Goal: Task Accomplishment & Management: Use online tool/utility

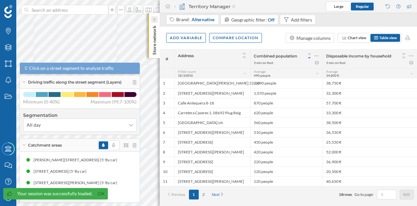
click at [153, 17] on div at bounding box center [154, 19] width 7 height 7
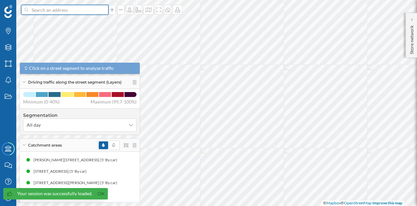
click at [94, 7] on input at bounding box center [64, 10] width 73 height 10
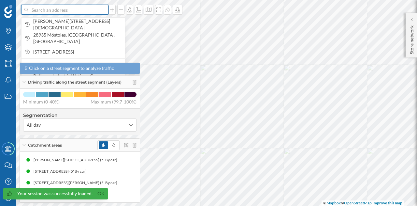
paste input "C.C. [GEOGRAPHIC_DATA], [GEOGRAPHIC_DATA]. [GEOGRAPHIC_DATA], salida 19, [GEOGR…"
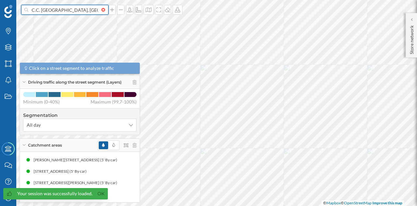
scroll to position [0, 104]
type input "C.C. [GEOGRAPHIC_DATA], [GEOGRAPHIC_DATA]. [GEOGRAPHIC_DATA], salida 19, [GEOGR…"
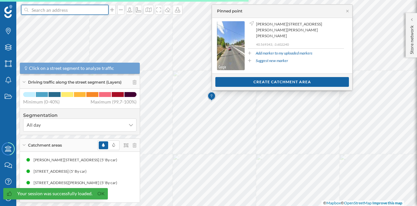
click at [82, 13] on input at bounding box center [64, 10] width 73 height 10
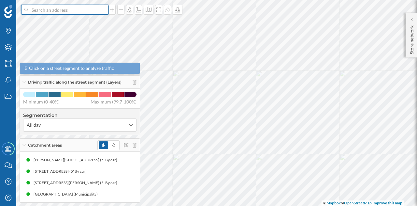
paste input "C.C. [GEOGRAPHIC_DATA], [GEOGRAPHIC_DATA]. [GEOGRAPHIC_DATA], salida 19, [GEOGR…"
click at [64, 11] on input "C.C. [GEOGRAPHIC_DATA], [GEOGRAPHIC_DATA]. [GEOGRAPHIC_DATA], salida 19, [GEOGR…" at bounding box center [64, 10] width 73 height 10
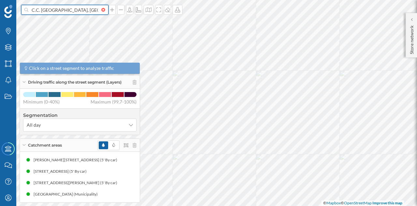
paste input
type input "C.C. [GEOGRAPHIC_DATA], [GEOGRAPHIC_DATA]. [GEOGRAPHIC_DATA], salida 19,"
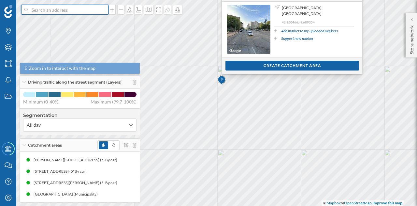
click at [77, 13] on input at bounding box center [64, 10] width 73 height 10
paste input "C.C. [GEOGRAPHIC_DATA], [GEOGRAPHIC_DATA]. [GEOGRAPHIC_DATA], salida 19,"
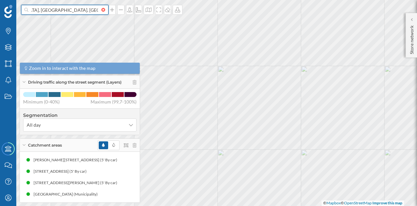
scroll to position [0, 51]
type input "C.C. [GEOGRAPHIC_DATA], [GEOGRAPHIC_DATA]. [GEOGRAPHIC_DATA], salida 19, 28700"
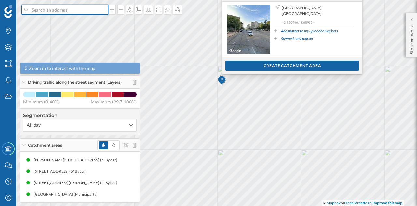
click at [99, 7] on input at bounding box center [64, 10] width 73 height 10
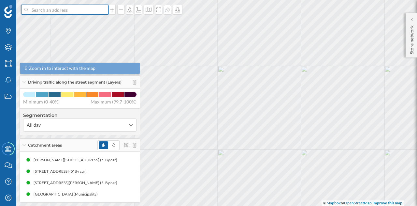
paste input "C.C. [GEOGRAPHIC_DATA], [GEOGRAPHIC_DATA]. [GEOGRAPHIC_DATA], salida 19,"
type input "C.C. [GEOGRAPHIC_DATA], [GEOGRAPHIC_DATA]. [GEOGRAPHIC_DATA], salida [GEOGRAPHI…"
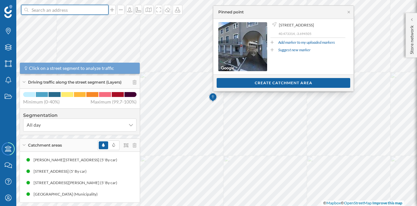
click at [58, 11] on input at bounding box center [64, 10] width 73 height 10
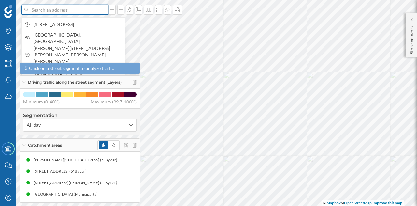
paste input "C.C. [GEOGRAPHIC_DATA], [GEOGRAPHIC_DATA]. [GEOGRAPHIC_DATA], salida 19, [GEOGR…"
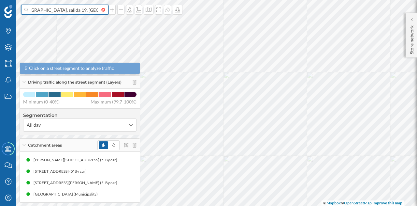
scroll to position [0, 120]
type input "C.C. [GEOGRAPHIC_DATA], [GEOGRAPHIC_DATA]. [GEOGRAPHIC_DATA], salida 19, [GEOGR…"
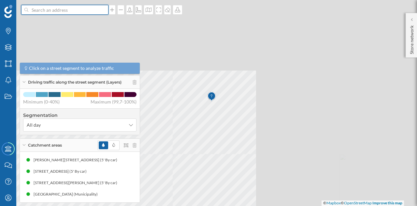
scroll to position [0, 0]
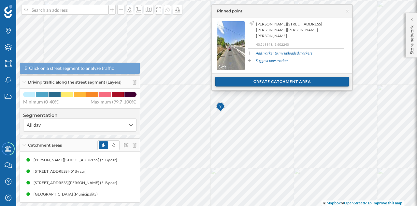
click at [242, 82] on div "Create catchment area" at bounding box center [282, 82] width 134 height 10
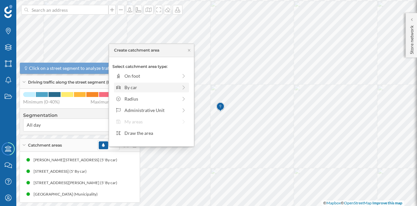
click at [135, 86] on div "By car" at bounding box center [150, 87] width 53 height 7
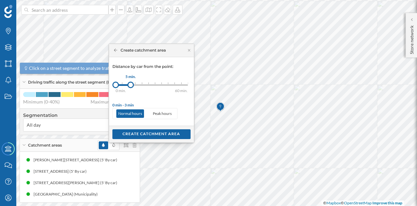
drag, startPoint x: 122, startPoint y: 84, endPoint x: 130, endPoint y: 82, distance: 7.7
click at [130, 82] on div at bounding box center [130, 84] width 7 height 7
click at [145, 135] on div "Create catchment area" at bounding box center [151, 134] width 78 height 10
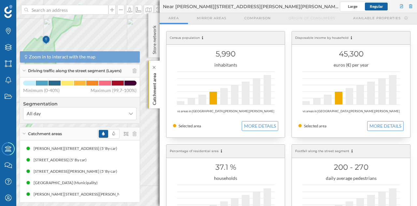
click at [154, 77] on p "Catchment area" at bounding box center [154, 87] width 7 height 35
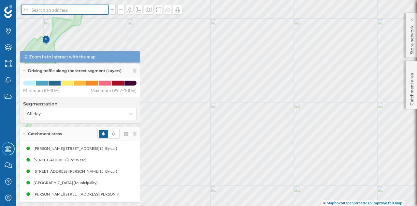
click at [91, 11] on input at bounding box center [64, 10] width 73 height 10
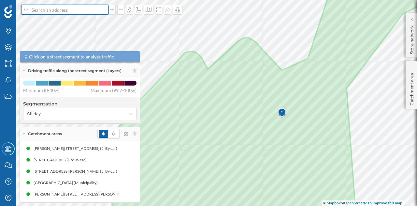
click at [55, 14] on input at bounding box center [64, 10] width 73 height 10
type input "centro comercial megapark"
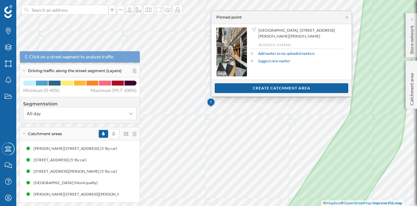
click at [256, 93] on div "Show customers Create catchment area" at bounding box center [281, 87] width 140 height 17
click at [255, 91] on div "Create catchment area" at bounding box center [282, 88] width 134 height 10
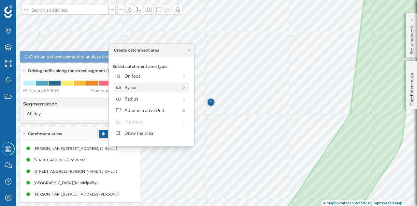
click at [135, 89] on div "By car" at bounding box center [150, 87] width 53 height 7
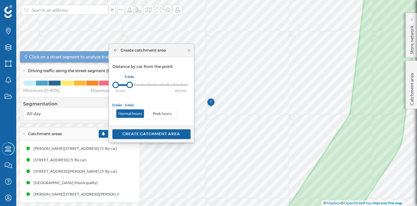
drag, startPoint x: 122, startPoint y: 84, endPoint x: 129, endPoint y: 85, distance: 6.9
click at [129, 85] on div at bounding box center [129, 84] width 7 height 7
click at [140, 133] on div "Create catchment area" at bounding box center [151, 134] width 78 height 10
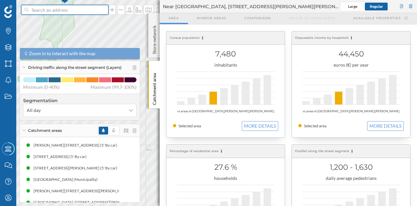
click at [59, 9] on input at bounding box center [64, 10] width 73 height 10
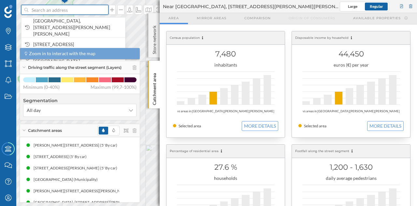
paste input "Centro Comercial Megapark, [GEOGRAPHIC_DATA]. [GEOGRAPHIC_DATA] - A1 Salida 19,…"
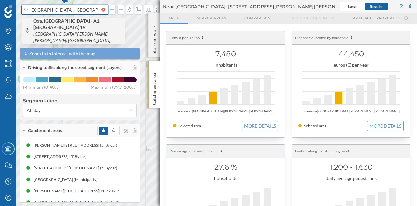
scroll to position [0, 68]
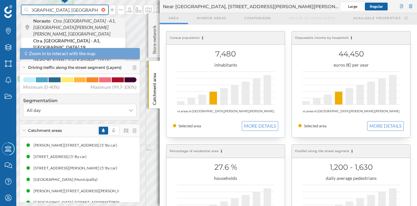
type input "Centro Comercial Megapark, [GEOGRAPHIC_DATA]. [GEOGRAPHIC_DATA] - A1 Salida 19,…"
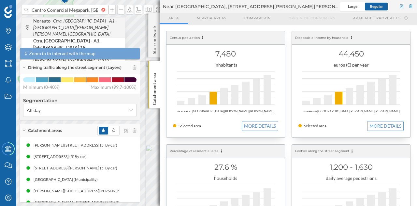
click at [72, 19] on icon "Ctra. [GEOGRAPHIC_DATA] - A1, [GEOGRAPHIC_DATA][PERSON_NAME][PERSON_NAME], [GEO…" at bounding box center [74, 27] width 82 height 19
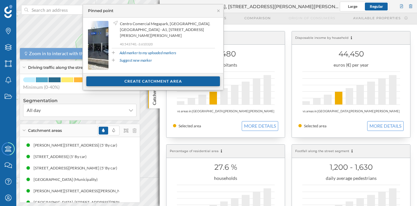
click at [163, 80] on div "Create catchment area" at bounding box center [153, 81] width 134 height 10
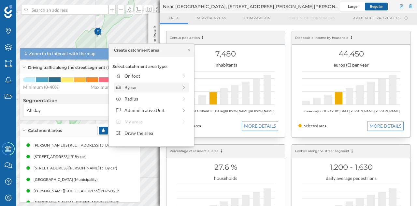
click at [133, 87] on div "By car" at bounding box center [150, 87] width 53 height 7
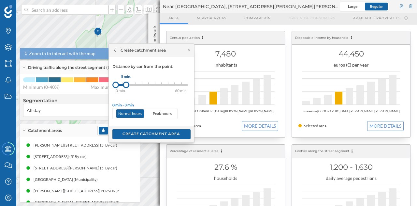
drag, startPoint x: 121, startPoint y: 85, endPoint x: 127, endPoint y: 85, distance: 6.5
click at [127, 85] on div at bounding box center [126, 84] width 7 height 7
click at [144, 134] on div "Create catchment area" at bounding box center [151, 134] width 78 height 10
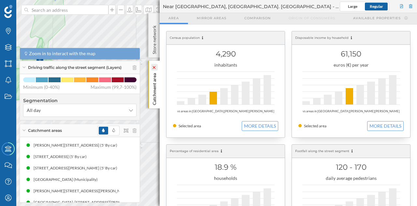
click at [153, 66] on icon at bounding box center [154, 67] width 5 height 3
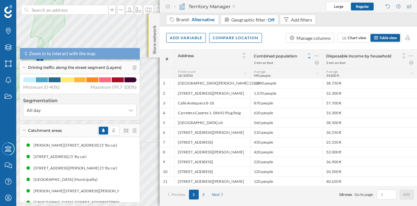
click at [154, 23] on p "Store network" at bounding box center [154, 38] width 7 height 31
click at [156, 31] on p "Store network" at bounding box center [154, 39] width 7 height 32
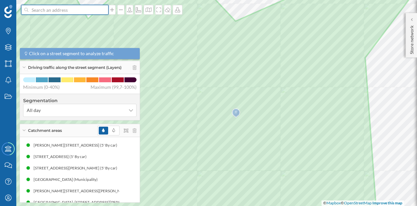
click at [76, 9] on input at bounding box center [64, 10] width 73 height 10
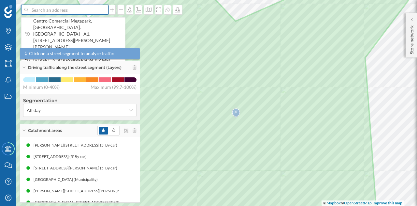
paste input "Centro Comercial Megapark, [GEOGRAPHIC_DATA]. [GEOGRAPHIC_DATA] - A1 Salida 19,…"
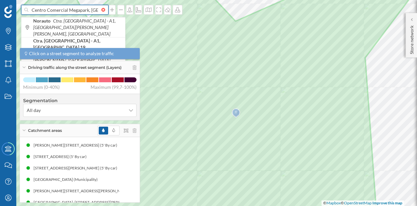
scroll to position [0, 59]
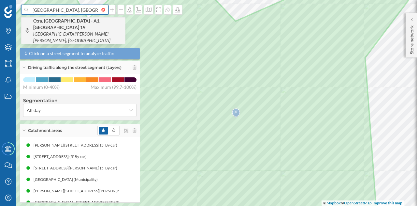
type input "Centro Comercial Megapark, [GEOGRAPHIC_DATA]. [GEOGRAPHIC_DATA] - A1 Salida 19,…"
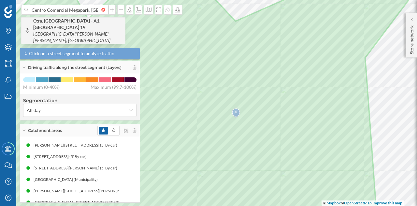
click at [70, 26] on span "Ctra. [GEOGRAPHIC_DATA] - A1, Salida 19 [GEOGRAPHIC_DATA][PERSON_NAME][PERSON_N…" at bounding box center [77, 31] width 89 height 26
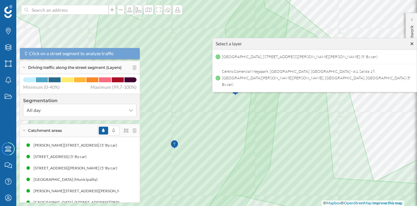
click at [411, 43] on icon at bounding box center [411, 43] width 3 height 3
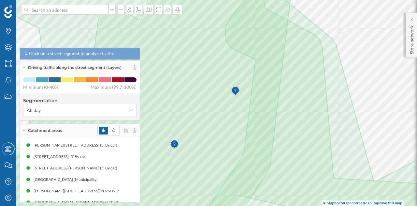
click at [176, 144] on img at bounding box center [174, 144] width 8 height 13
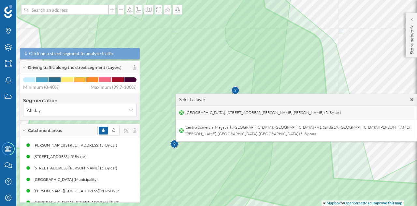
click at [343, 108] on span "[GEOGRAPHIC_DATA], [STREET_ADDRESS][PERSON_NAME][PERSON_NAME] (5' By car)" at bounding box center [263, 113] width 159 height 10
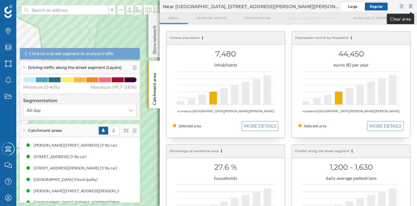
click at [410, 7] on div at bounding box center [411, 7] width 6 height 10
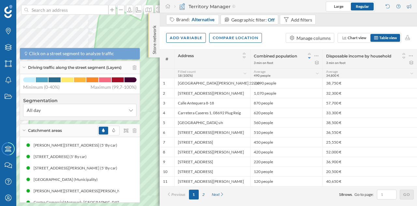
click at [155, 45] on p "Store network" at bounding box center [154, 38] width 7 height 31
click at [152, 19] on div at bounding box center [154, 19] width 7 height 7
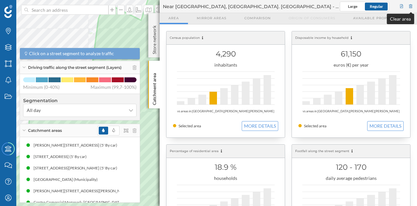
click at [411, 7] on div at bounding box center [411, 7] width 6 height 10
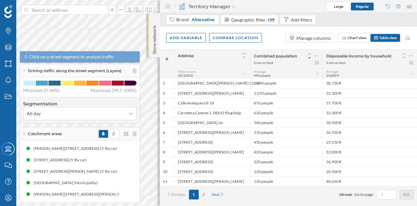
click at [151, 29] on p "Store network" at bounding box center [154, 38] width 7 height 31
click at [155, 29] on p "Store network" at bounding box center [154, 39] width 7 height 32
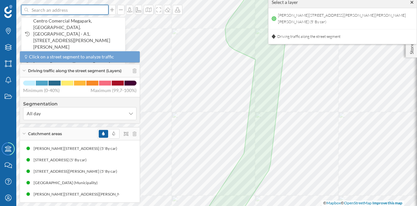
click at [61, 11] on input at bounding box center [64, 10] width 73 height 10
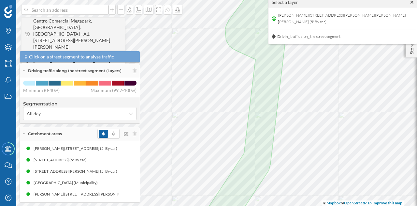
click at [63, 24] on span "Centro Comercial Megapark, [GEOGRAPHIC_DATA]. [GEOGRAPHIC_DATA] - A1, [STREET_A…" at bounding box center [77, 34] width 89 height 33
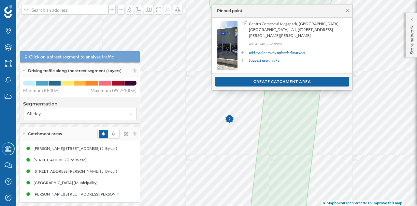
click at [347, 10] on icon at bounding box center [347, 10] width 2 height 2
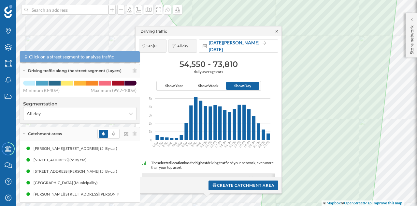
click at [278, 32] on icon at bounding box center [277, 31] width 2 height 2
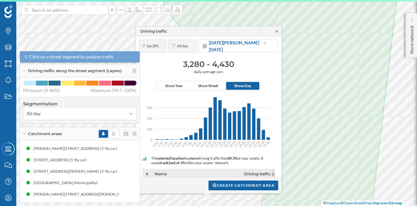
click at [276, 31] on icon at bounding box center [276, 31] width 5 height 4
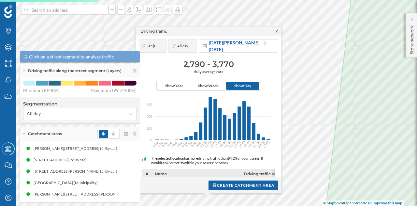
click at [276, 30] on icon at bounding box center [277, 31] width 2 height 2
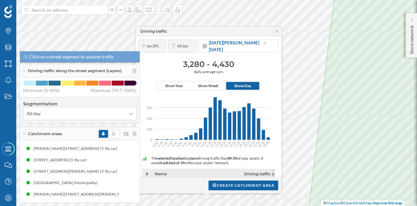
drag, startPoint x: 184, startPoint y: 65, endPoint x: 238, endPoint y: 66, distance: 54.1
click at [238, 66] on h3 "3,280 - 4,430" at bounding box center [208, 64] width 139 height 10
copy h3 "3,280 - 4,430"
click at [198, 65] on h3 "3,280 - 4,430" at bounding box center [208, 64] width 139 height 10
click at [8, 52] on div "Layers" at bounding box center [8, 47] width 16 height 16
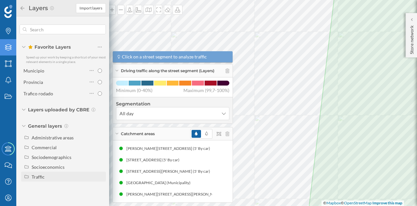
drag, startPoint x: 49, startPoint y: 174, endPoint x: 38, endPoint y: 181, distance: 12.6
click at [38, 181] on div "Traffic" at bounding box center [63, 176] width 85 height 10
click at [43, 196] on div "Footfall" at bounding box center [42, 196] width 16 height 6
click at [99, 196] on input "Footfall" at bounding box center [101, 196] width 4 height 4
radio input "true"
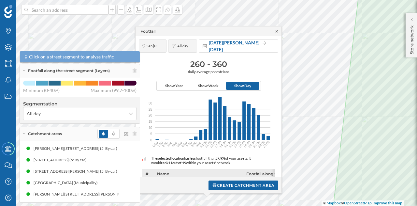
click at [275, 31] on icon at bounding box center [276, 31] width 5 height 4
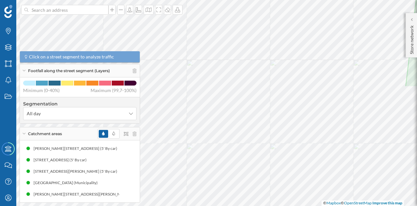
click at [311, 0] on html "Brands Layers Areas Notifications States Academy Contact us Help Center My Prof…" at bounding box center [208, 103] width 417 height 206
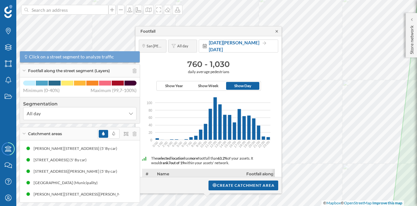
click at [277, 30] on icon at bounding box center [276, 31] width 5 height 4
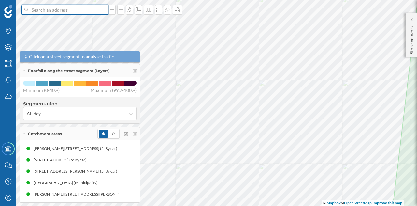
click at [39, 11] on input at bounding box center [64, 10] width 73 height 10
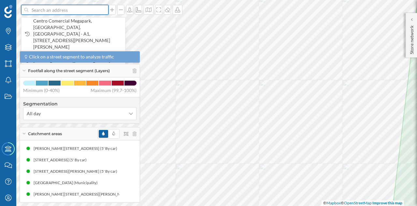
paste input "[STREET_ADDRESS][PERSON_NAME][PERSON_NAME]"
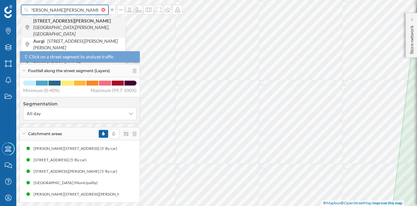
scroll to position [0, 45]
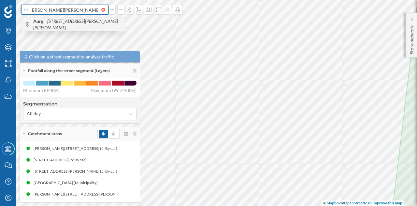
type input "[STREET_ADDRESS][PERSON_NAME][PERSON_NAME] aurgi"
click at [68, 26] on span "Aurgi [STREET_ADDRESS][PERSON_NAME][PERSON_NAME]" at bounding box center [77, 24] width 89 height 13
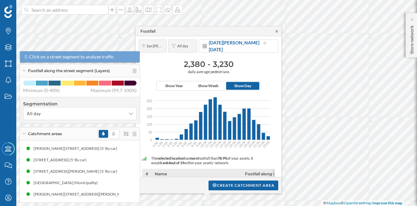
click at [277, 30] on icon at bounding box center [276, 31] width 5 height 4
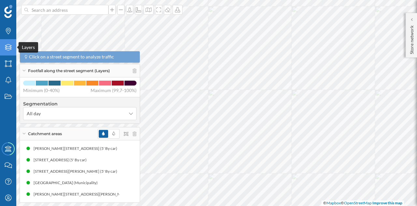
click at [5, 51] on div "Layers" at bounding box center [8, 47] width 16 height 16
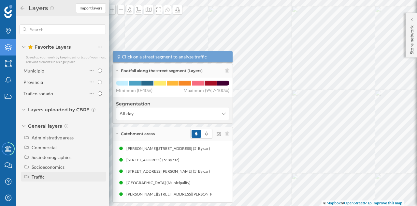
click at [63, 176] on div "Traffic" at bounding box center [68, 176] width 72 height 7
click at [64, 183] on div "Driving traffic" at bounding box center [56, 186] width 45 height 7
click at [99, 184] on input "Driving traffic" at bounding box center [101, 186] width 4 height 4
radio input "true"
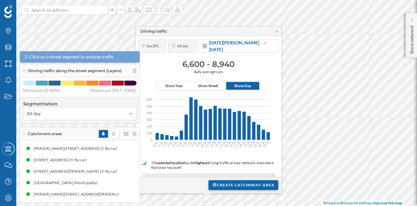
click at [220, 182] on div "Create catchment area" at bounding box center [243, 185] width 70 height 10
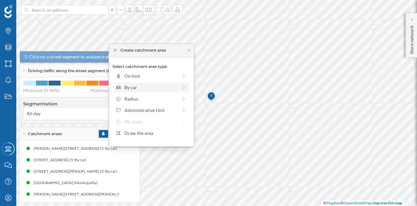
click at [152, 90] on div "By car" at bounding box center [150, 87] width 53 height 7
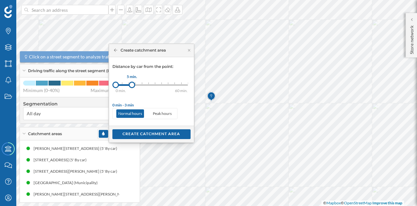
drag, startPoint x: 123, startPoint y: 82, endPoint x: 132, endPoint y: 82, distance: 8.5
click at [132, 82] on div at bounding box center [132, 84] width 7 height 7
click at [147, 135] on div "Create catchment area" at bounding box center [151, 134] width 78 height 10
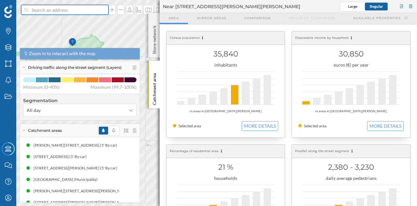
click at [59, 9] on input at bounding box center [64, 10] width 73 height 10
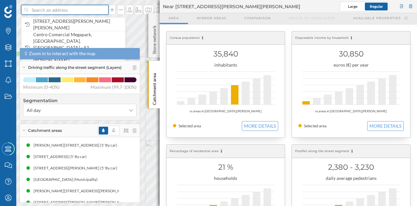
paste input "Pol. Ind. Valportillo, [STREET_ADDRESS]"
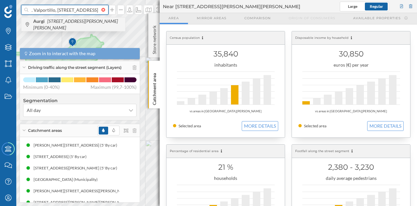
type input "Pol. Ind. Valportillo, [STREET_ADDRESS]"
click at [79, 21] on icon "[STREET_ADDRESS][PERSON_NAME][PERSON_NAME]" at bounding box center [75, 24] width 85 height 12
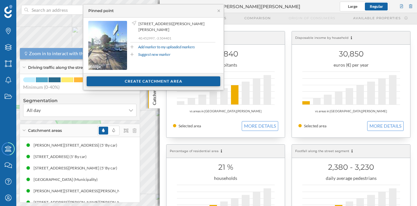
click at [139, 79] on div "Create catchment area" at bounding box center [154, 81] width 134 height 10
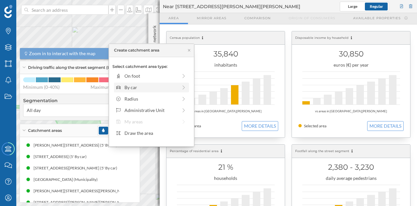
click at [132, 91] on div "By car" at bounding box center [151, 87] width 75 height 10
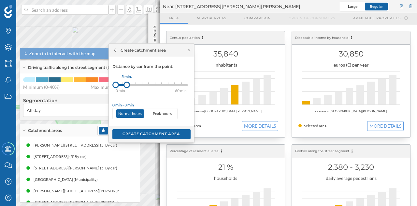
drag, startPoint x: 121, startPoint y: 84, endPoint x: 126, endPoint y: 84, distance: 5.9
click at [126, 84] on div at bounding box center [126, 84] width 7 height 7
click at [143, 132] on div "Create catchment area" at bounding box center [151, 134] width 78 height 10
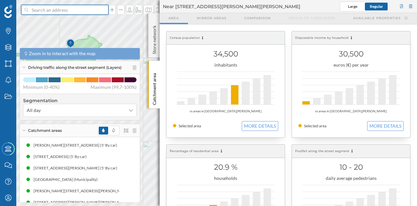
click at [68, 11] on input at bounding box center [64, 10] width 73 height 10
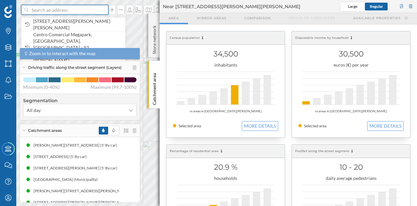
paste input "[STREET_ADDRESS] EUROPOLIS [GEOGRAPHIC_DATA][PERSON_NAME] de [GEOGRAPHIC_DATA]"
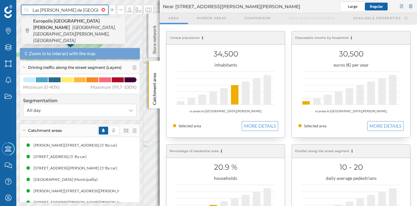
scroll to position [0, 70]
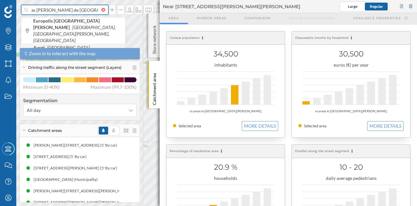
type input "[STREET_ADDRESS] EUROPOLIS Las [PERSON_NAME] de [GEOGRAPHIC_DATA] aurgi"
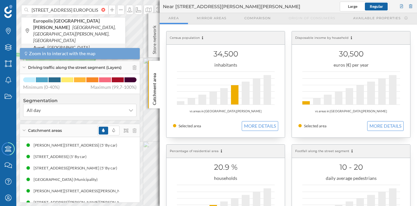
click at [70, 45] on icon "[GEOGRAPHIC_DATA][PERSON_NAME], [GEOGRAPHIC_DATA]" at bounding box center [71, 51] width 77 height 12
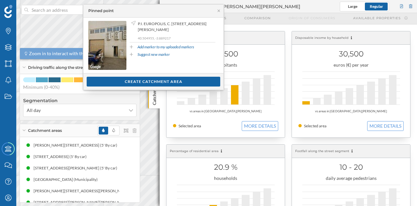
click at [414, 7] on div "Near [STREET_ADDRESS][PERSON_NAME][PERSON_NAME] Large Regular" at bounding box center [288, 6] width 257 height 13
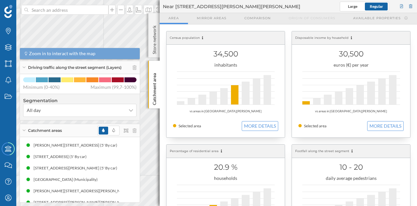
click at [414, 7] on div "Near [STREET_ADDRESS][PERSON_NAME][PERSON_NAME] Large Regular" at bounding box center [288, 6] width 257 height 13
click at [411, 6] on div at bounding box center [411, 7] width 6 height 10
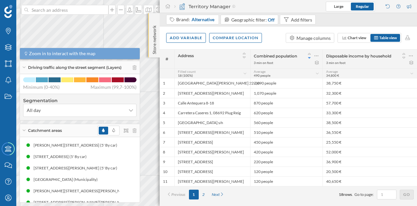
click at [153, 31] on p "Store network" at bounding box center [154, 38] width 7 height 31
click at [153, 39] on p "Store network" at bounding box center [154, 39] width 7 height 32
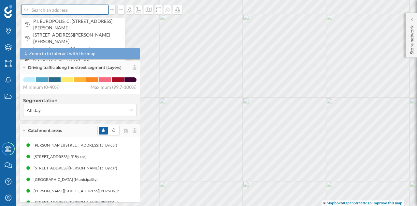
click at [90, 13] on input at bounding box center [64, 10] width 73 height 10
paste input "[STREET_ADDRESS] EUROPOLIS [GEOGRAPHIC_DATA][PERSON_NAME] de [GEOGRAPHIC_DATA]"
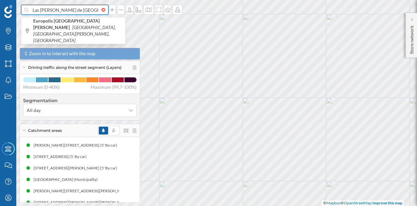
scroll to position [0, 70]
type input "[STREET_ADDRESS] EUROPOLIS Las [PERSON_NAME] de [GEOGRAPHIC_DATA] aurgi"
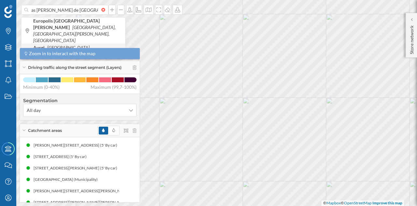
scroll to position [0, 0]
click at [67, 44] on span "Aurgi [STREET_ADDRESS][PERSON_NAME]" at bounding box center [77, 50] width 89 height 13
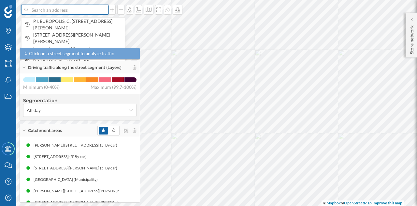
click at [69, 9] on input at bounding box center [64, 10] width 73 height 10
paste input "[STREET_ADDRESS] EUROPOLIS [GEOGRAPHIC_DATA][PERSON_NAME] de [GEOGRAPHIC_DATA]"
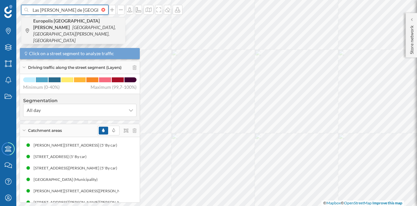
scroll to position [0, 70]
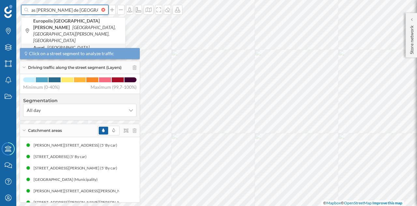
type input "[STREET_ADDRESS] EUROPOLIS Las [PERSON_NAME] de [GEOGRAPHIC_DATA] aurgi"
click at [70, 45] on icon "[GEOGRAPHIC_DATA][PERSON_NAME], [GEOGRAPHIC_DATA]" at bounding box center [71, 51] width 77 height 12
